Goal: Find specific page/section: Find specific page/section

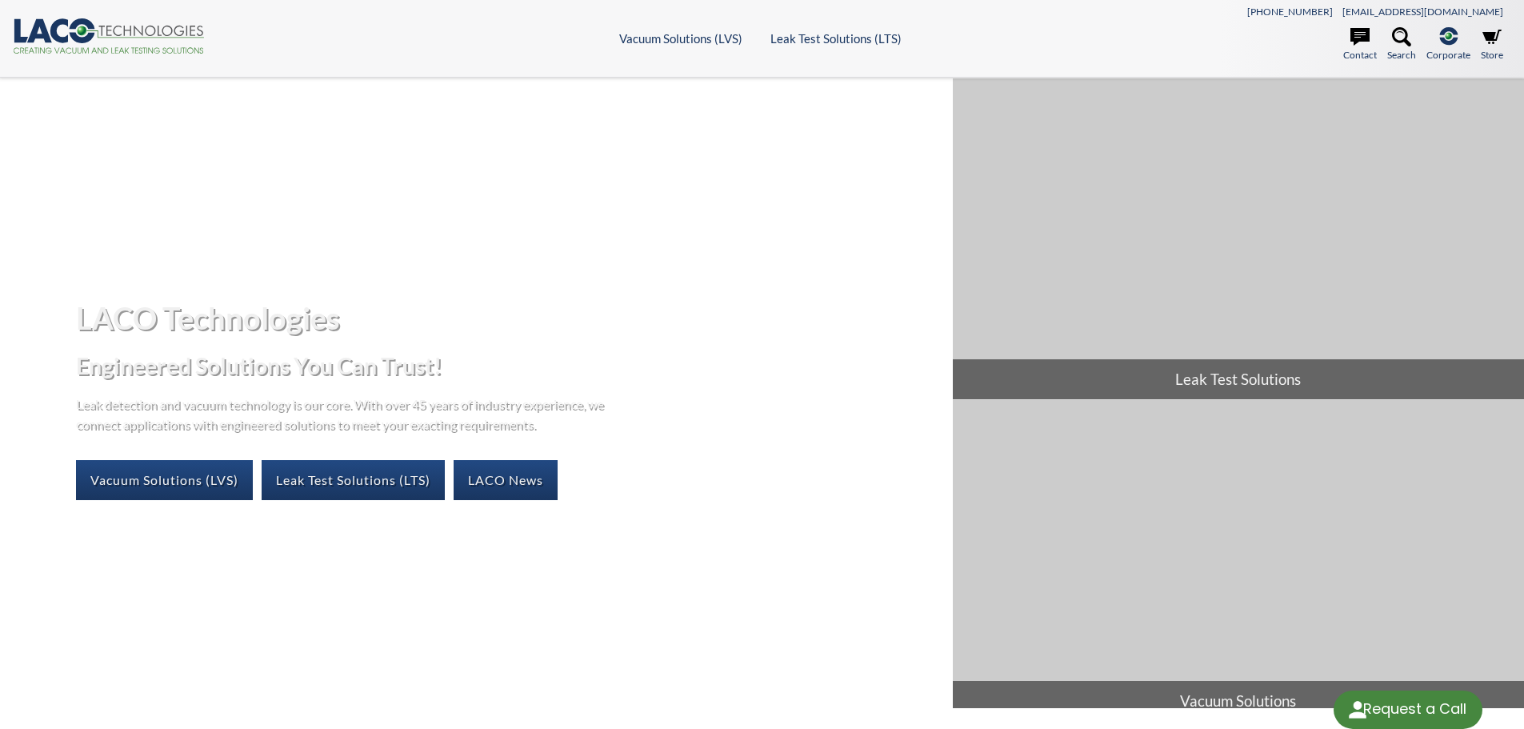
select select "Language Translate Widget"
click at [1404, 35] on icon at bounding box center [1401, 36] width 19 height 19
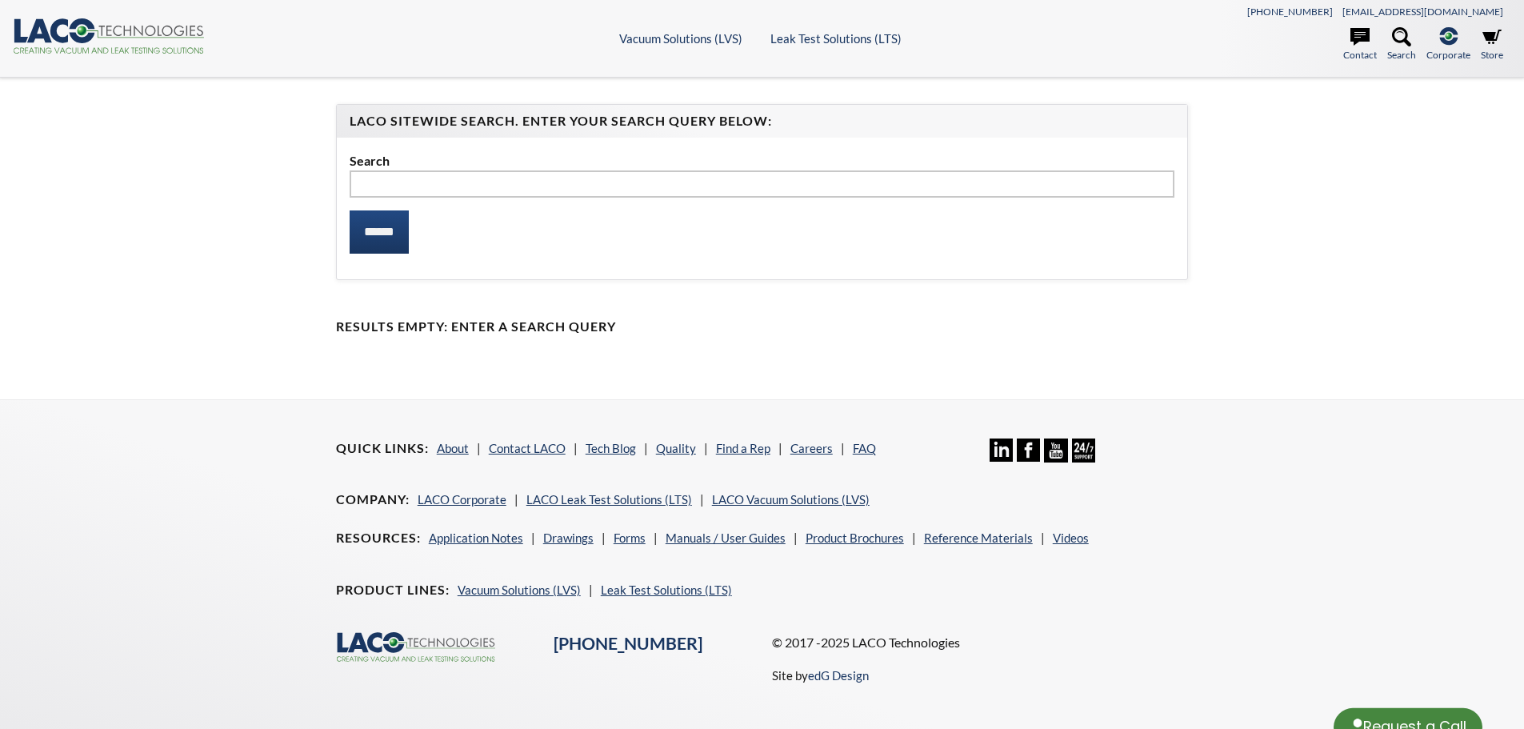
select select "Language Translate Widget"
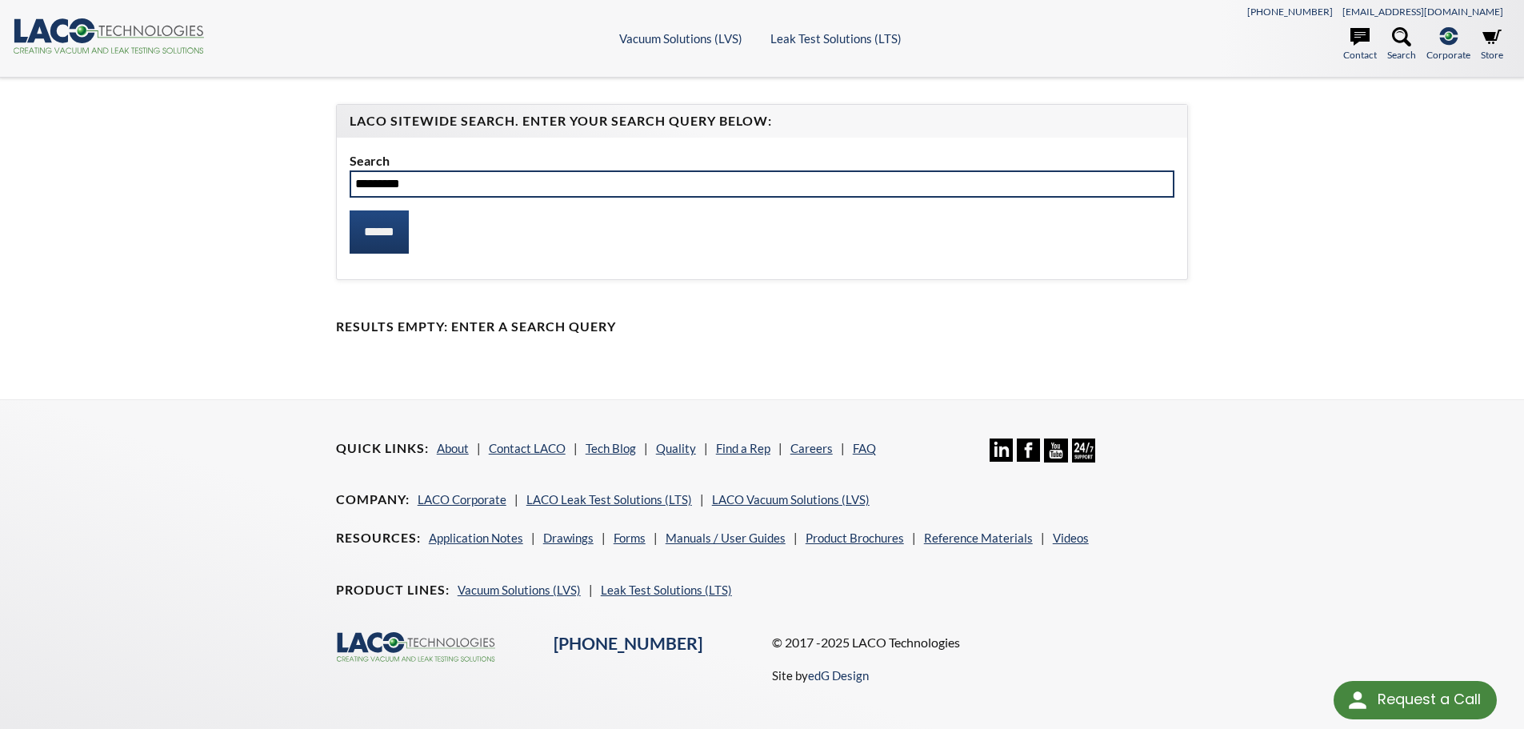
type input "*********"
click at [350, 210] on input "******" at bounding box center [379, 231] width 59 height 43
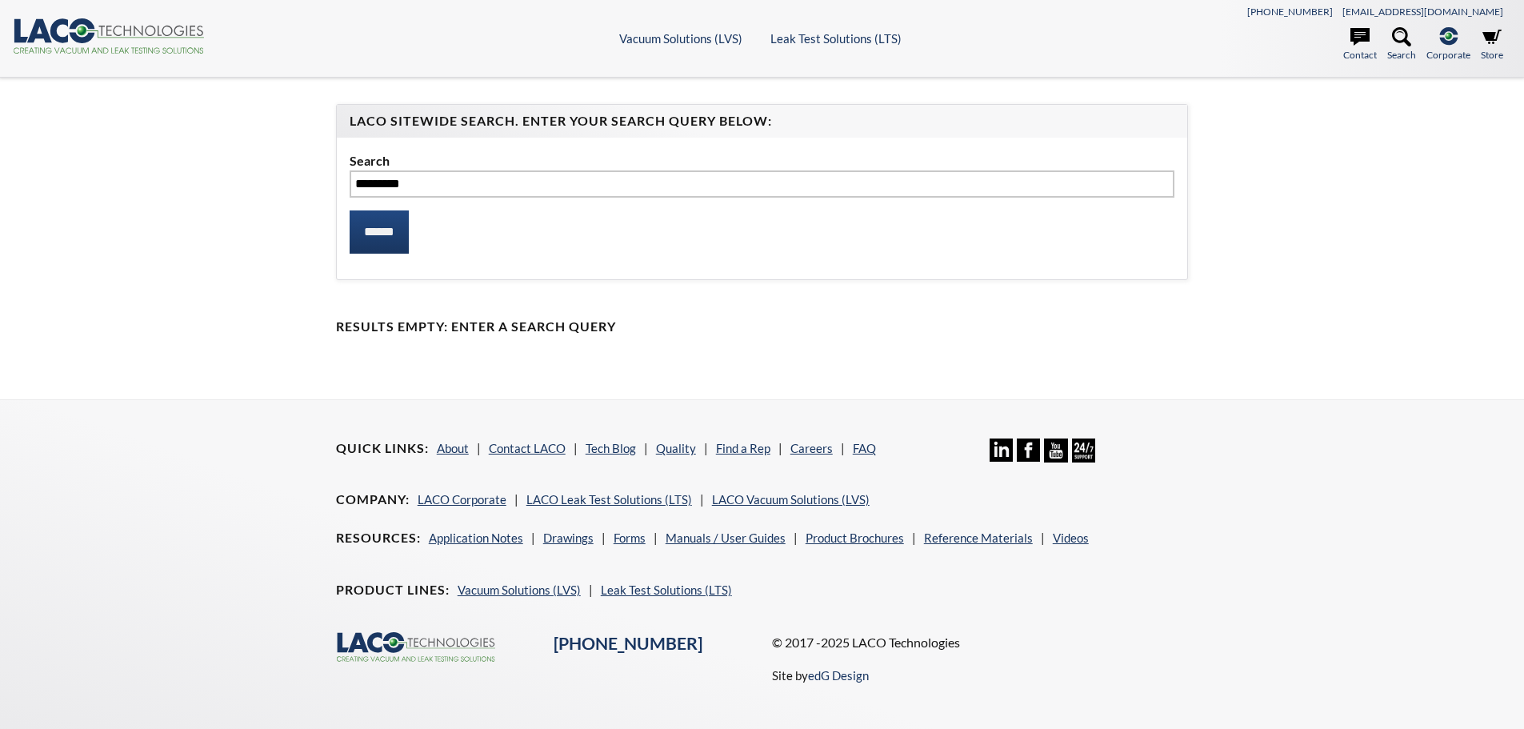
select select "Language Translate Widget"
click at [389, 221] on input "******" at bounding box center [379, 231] width 59 height 43
select select "Language Translate Widget"
click at [119, 26] on icon at bounding box center [151, 31] width 104 height 11
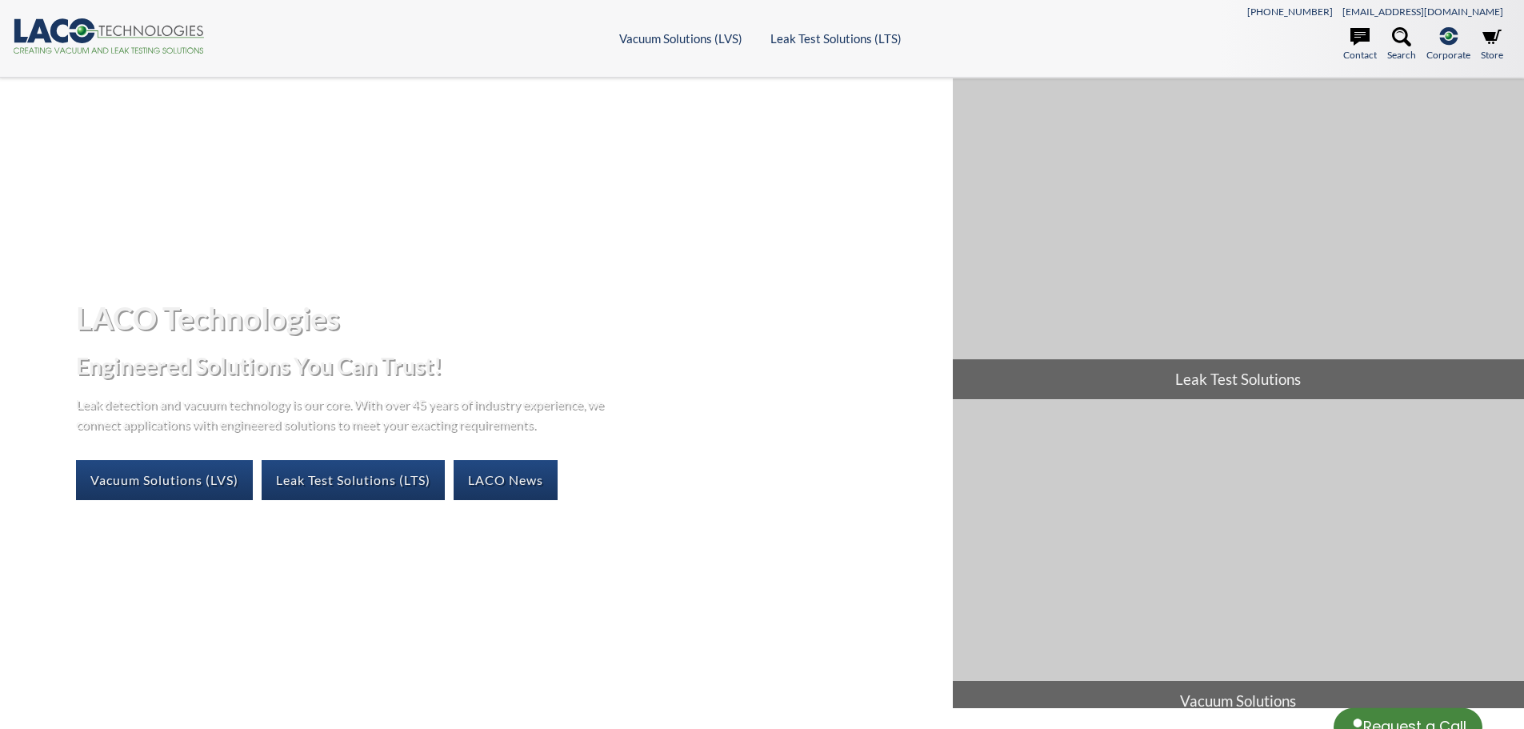
select select "Language Translate Widget"
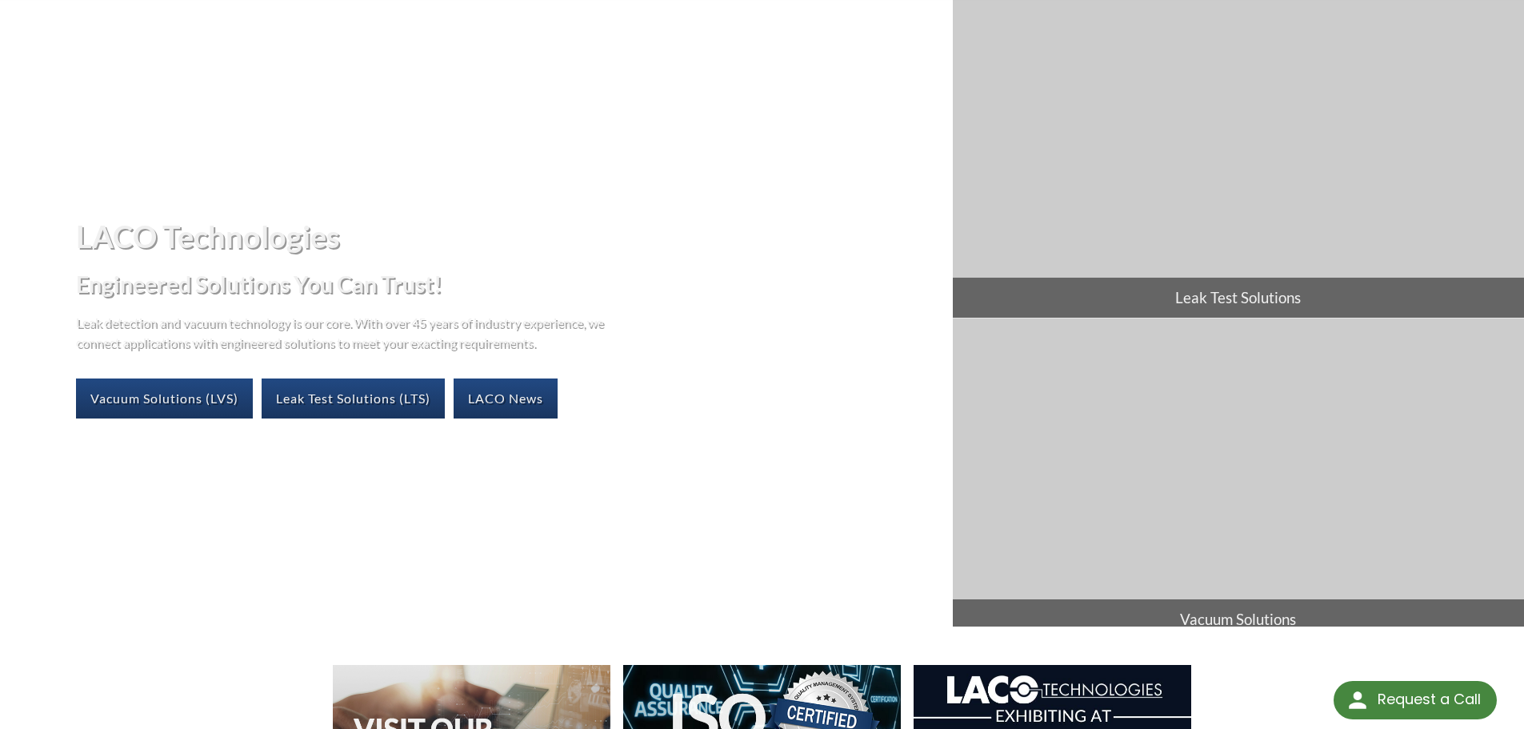
scroll to position [80, 0]
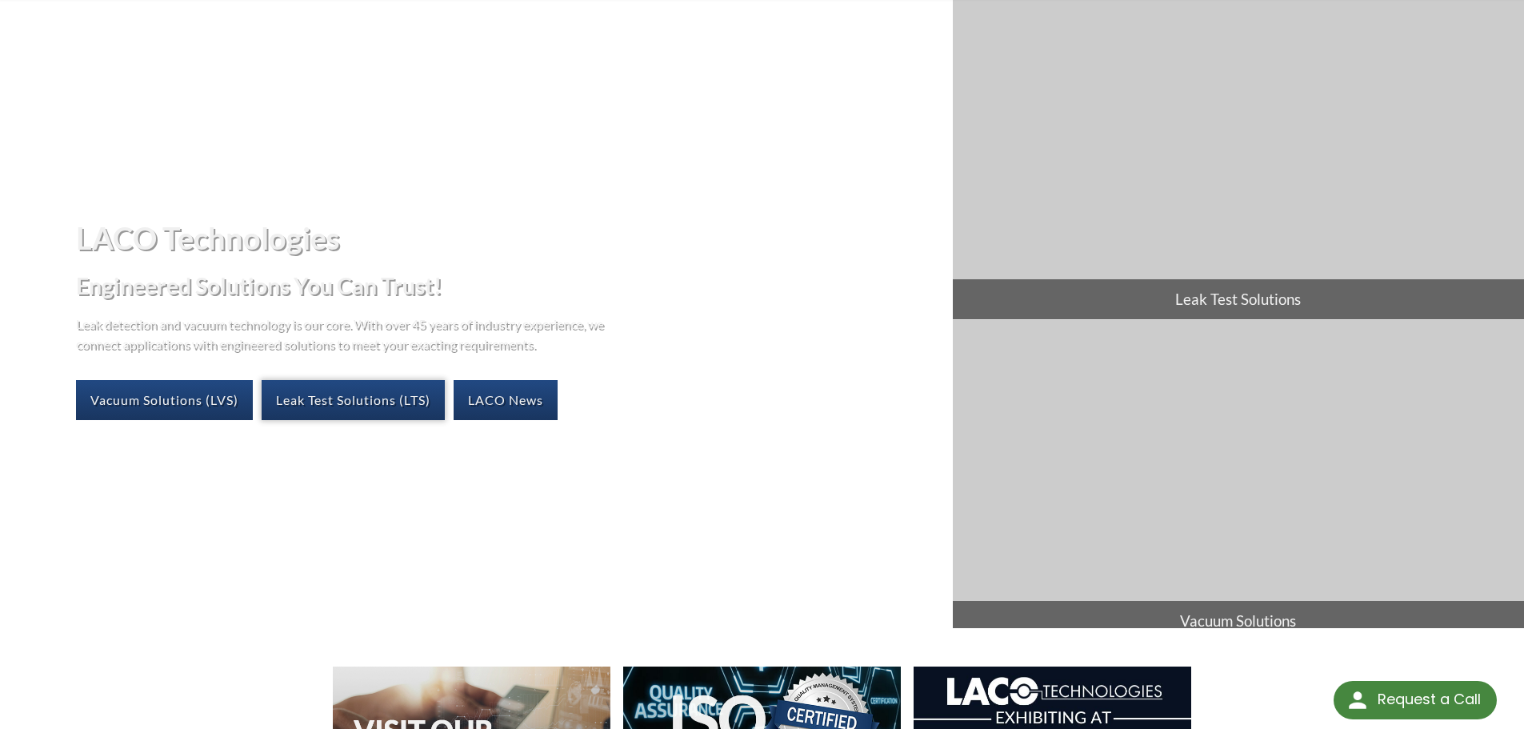
click at [357, 394] on link "Leak Test Solutions (LTS)" at bounding box center [353, 400] width 183 height 40
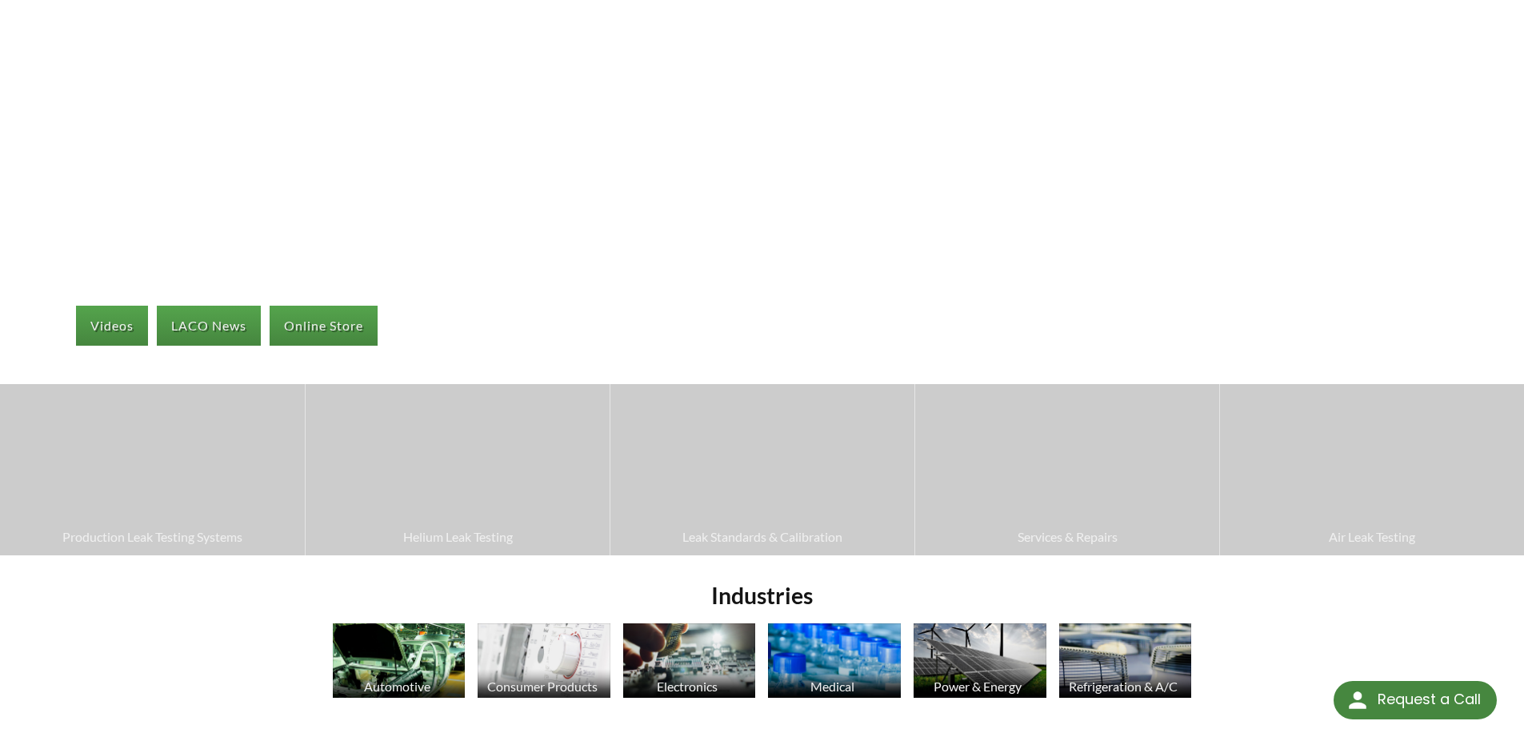
scroll to position [160, 0]
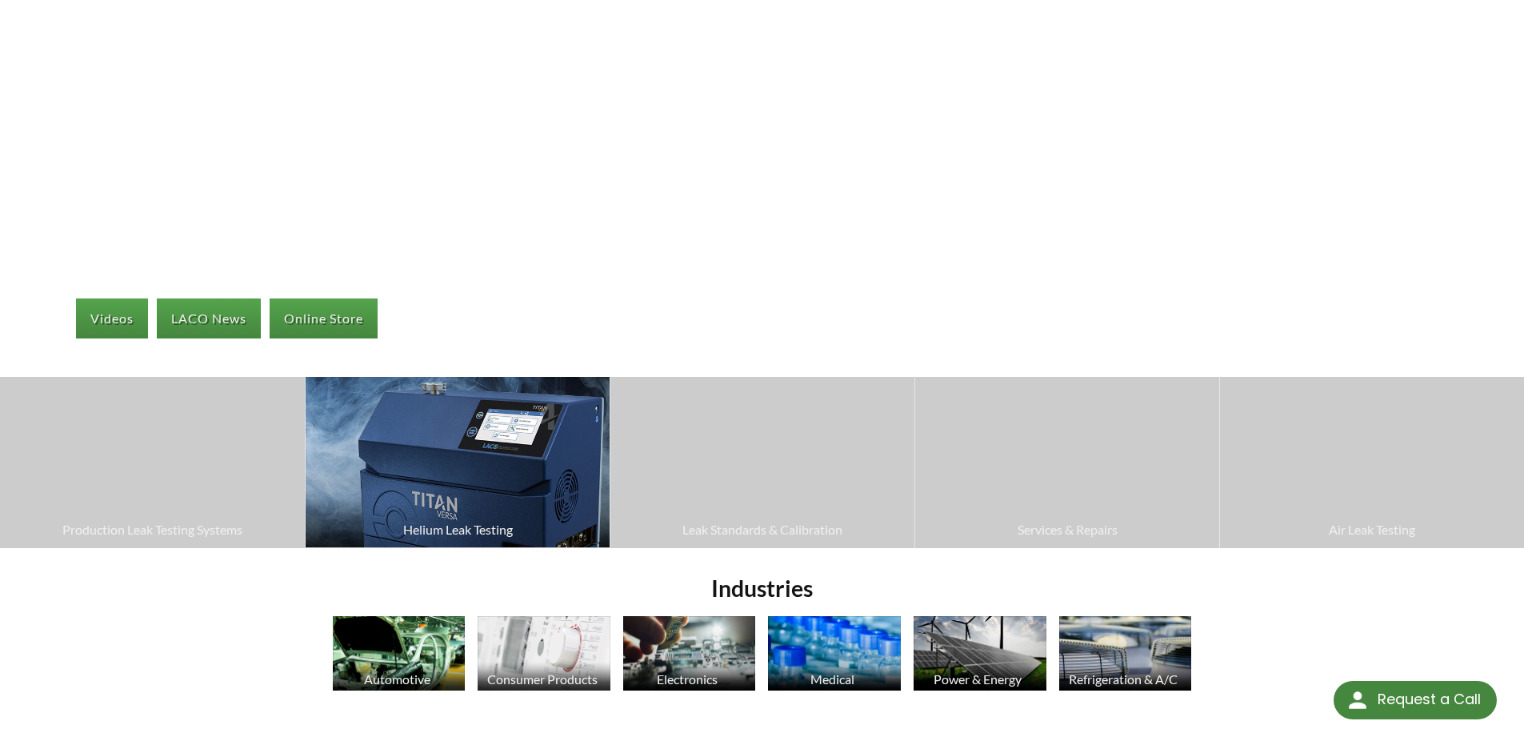
click at [469, 451] on img at bounding box center [458, 462] width 304 height 170
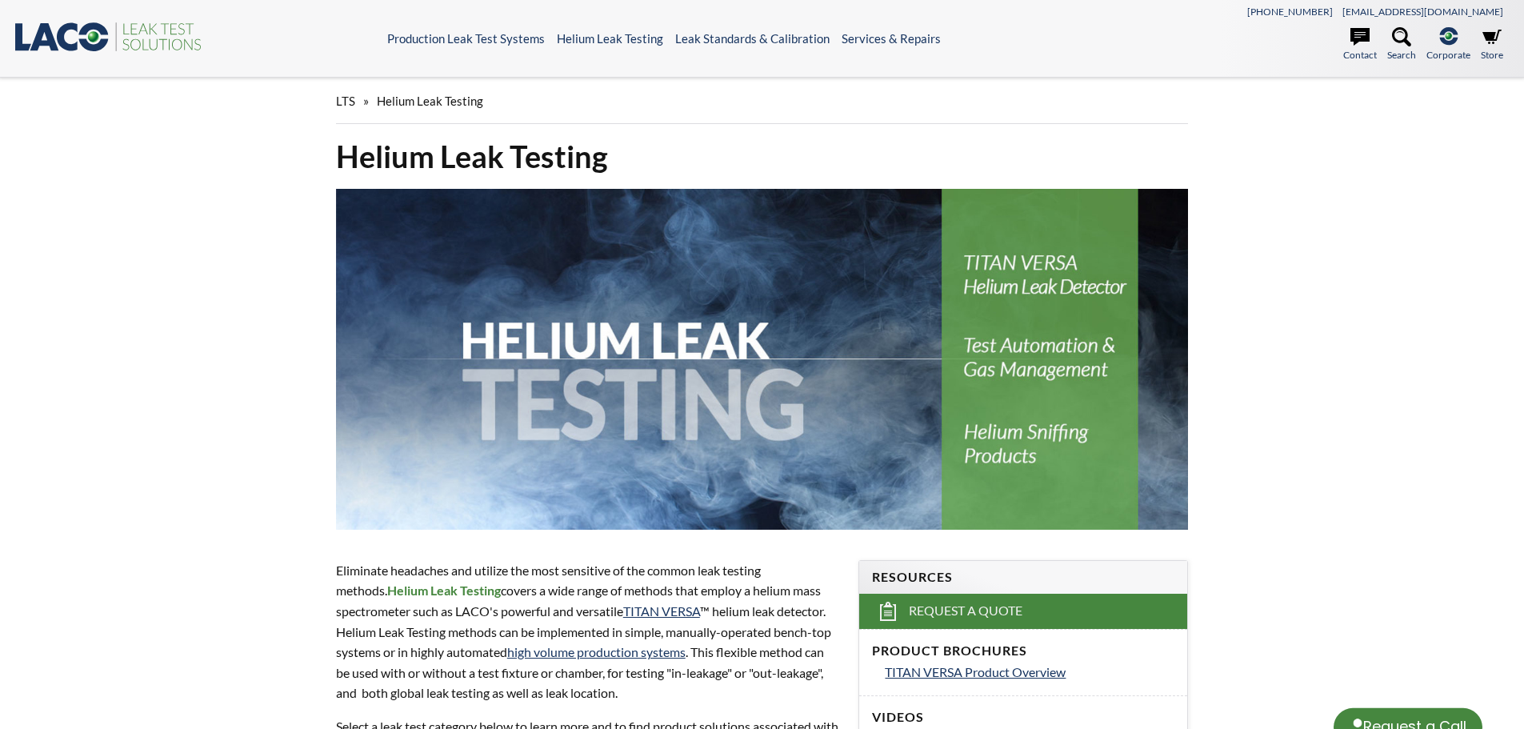
select select "Language Translate Widget"
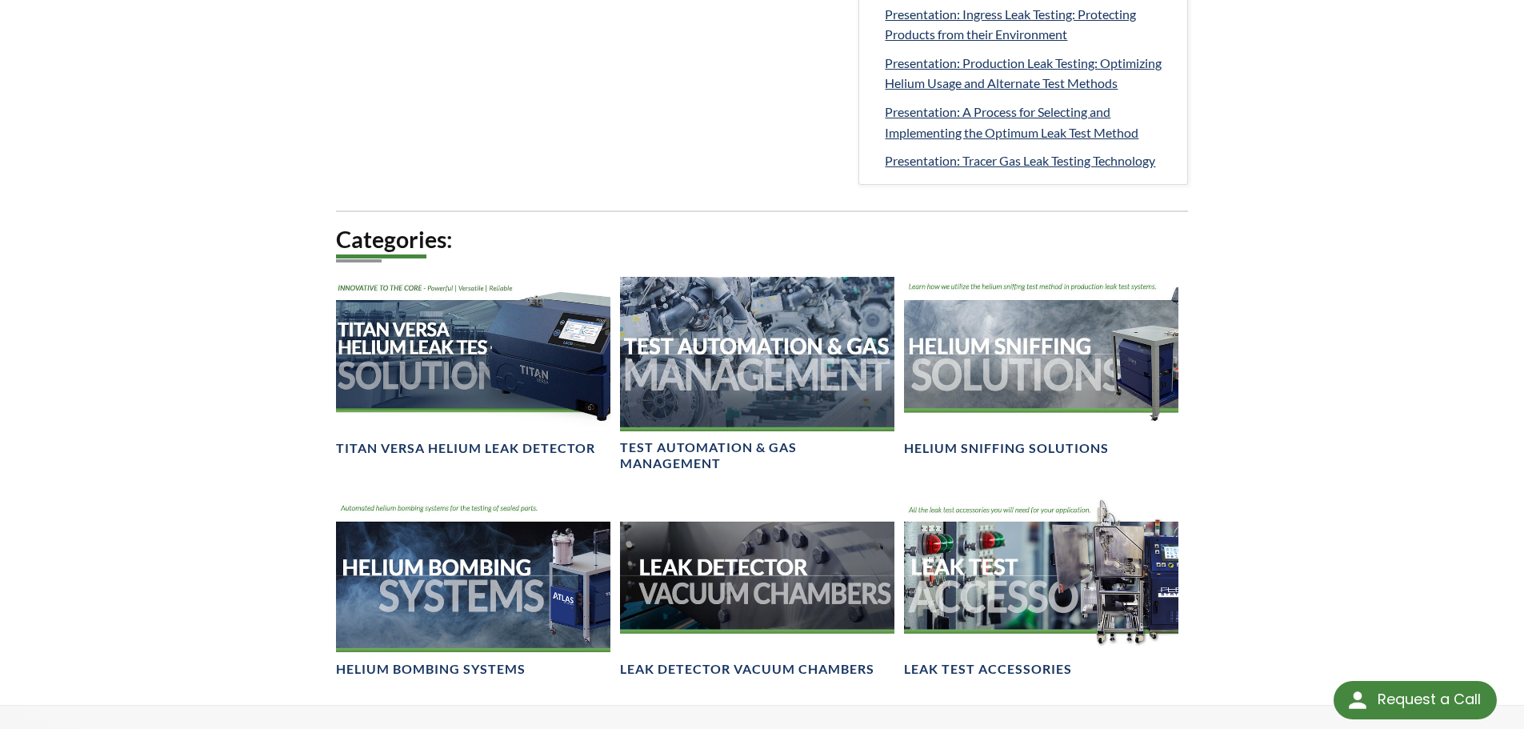
scroll to position [1040, 0]
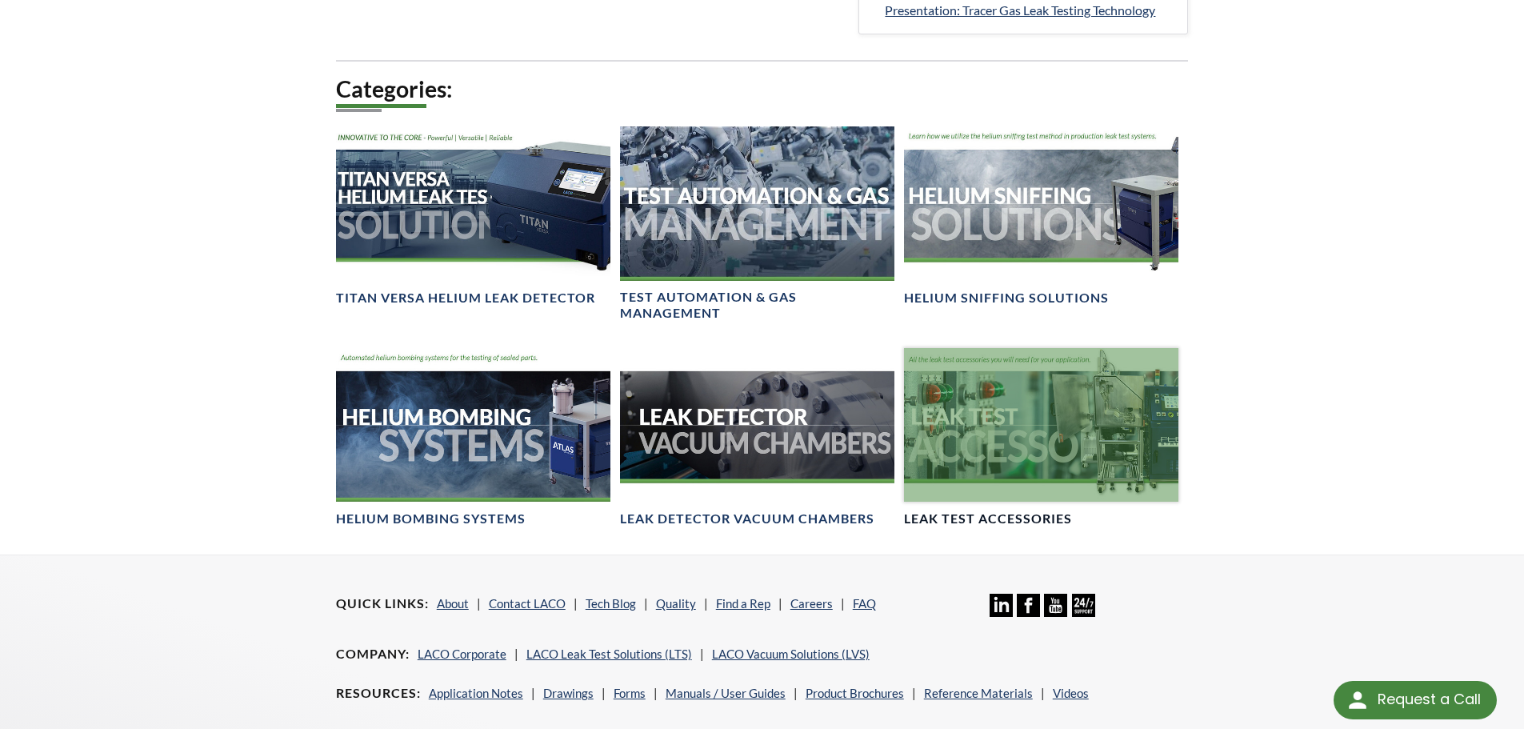
click at [995, 448] on div at bounding box center [1041, 425] width 274 height 154
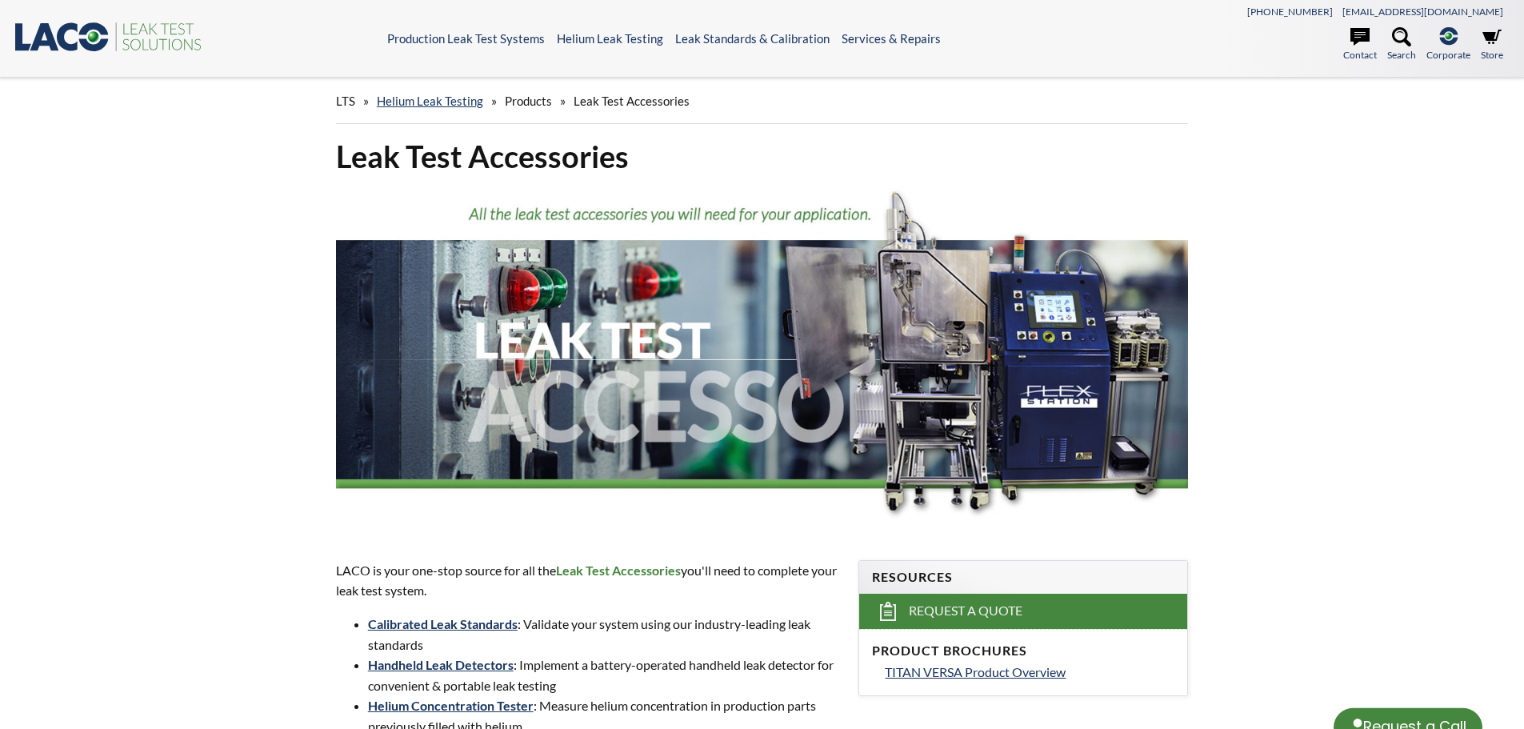
select select "Language Translate Widget"
